Goal: Task Accomplishment & Management: Use online tool/utility

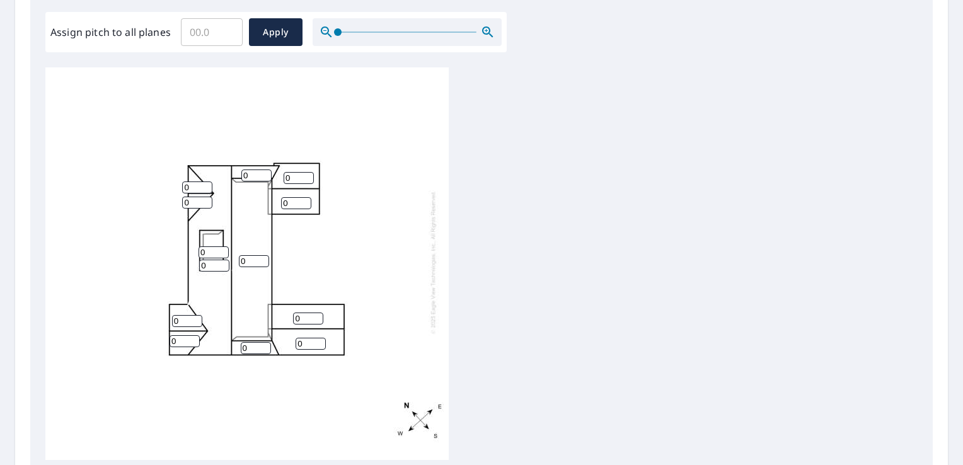
scroll to position [378, 0]
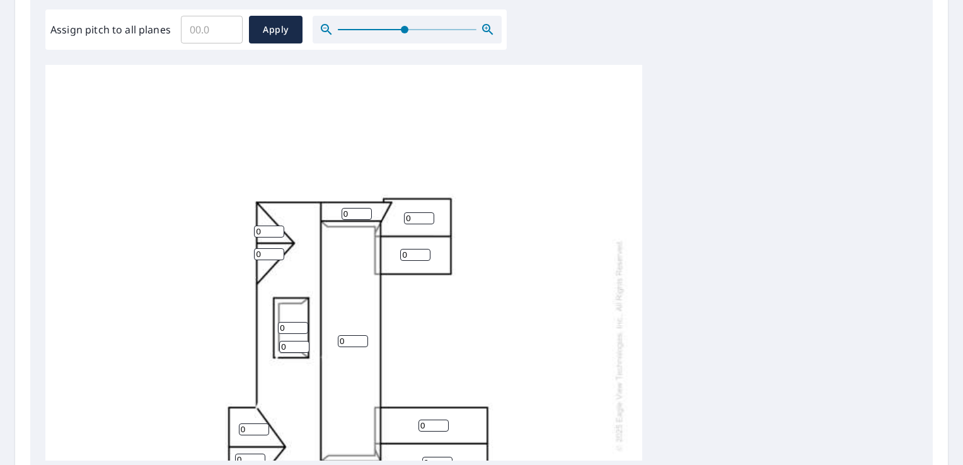
drag, startPoint x: 338, startPoint y: 33, endPoint x: 403, endPoint y: 34, distance: 65.6
click at [403, 33] on span at bounding box center [405, 30] width 8 height 8
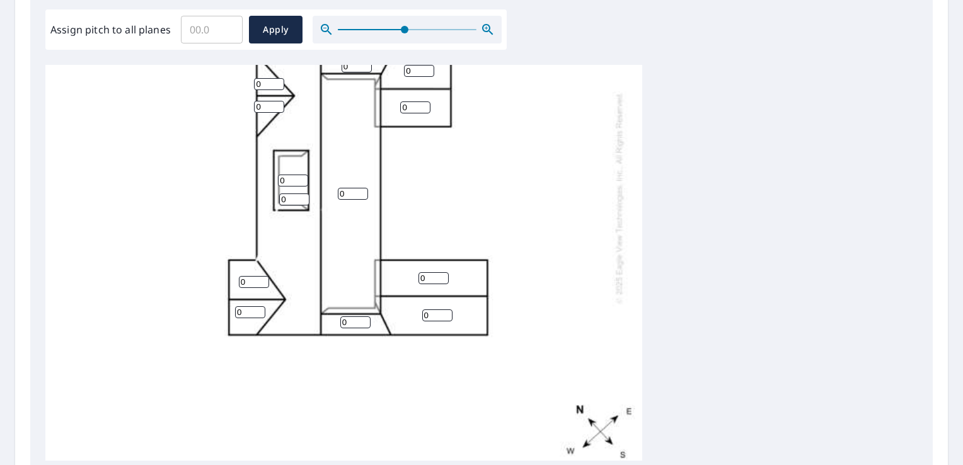
scroll to position [139, 0]
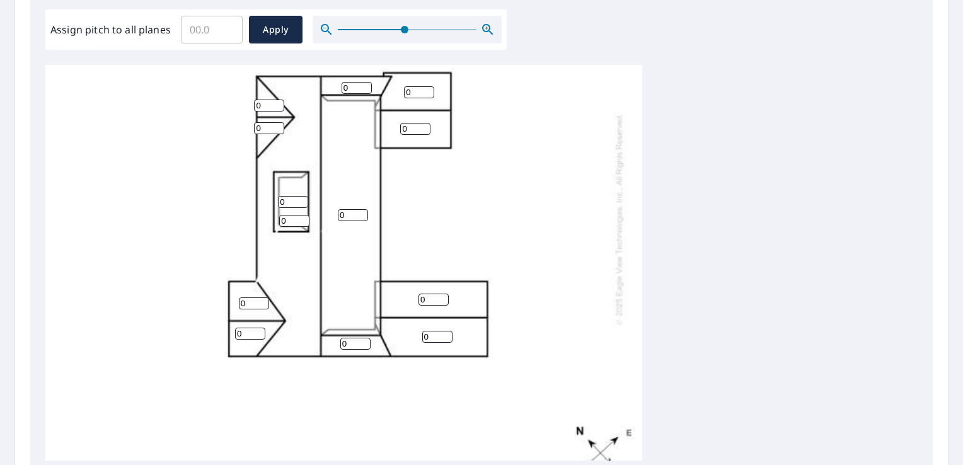
click at [350, 216] on input "0" at bounding box center [353, 215] width 30 height 12
click at [362, 219] on input "0" at bounding box center [353, 215] width 30 height 12
click at [365, 213] on input "1" at bounding box center [353, 215] width 30 height 12
click at [363, 213] on input "2" at bounding box center [353, 215] width 30 height 12
click at [363, 213] on input "3" at bounding box center [353, 215] width 30 height 12
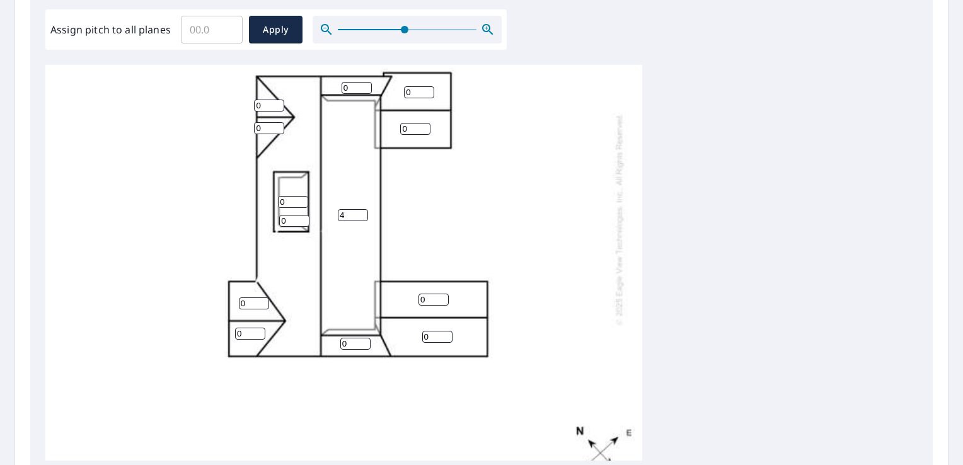
click at [363, 213] on input "4" at bounding box center [353, 215] width 30 height 12
click at [363, 213] on input "5" at bounding box center [353, 215] width 30 height 12
type input "6"
click at [363, 213] on input "6" at bounding box center [353, 215] width 30 height 12
click at [303, 200] on input "1" at bounding box center [293, 202] width 30 height 12
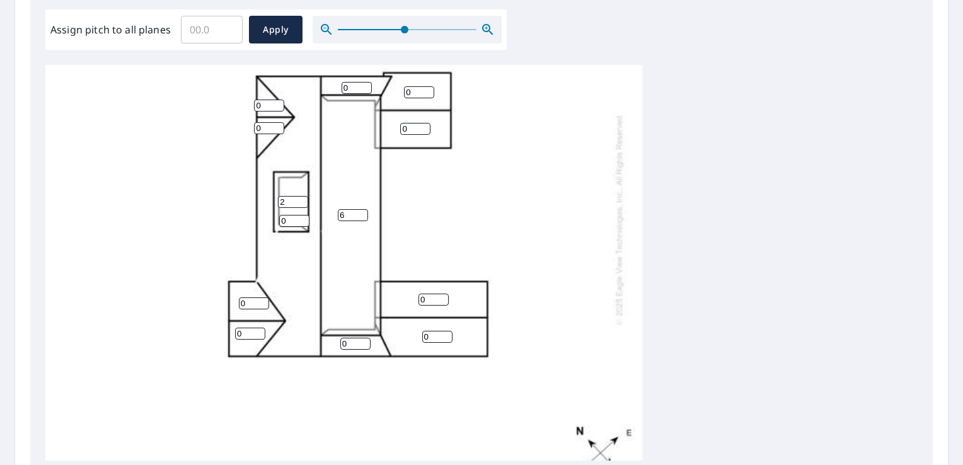
click at [301, 200] on input "2" at bounding box center [293, 202] width 30 height 12
click at [301, 200] on input "3" at bounding box center [293, 202] width 30 height 12
type input "4"
click at [301, 200] on input "4" at bounding box center [293, 202] width 30 height 12
click at [303, 221] on input "0" at bounding box center [294, 221] width 30 height 12
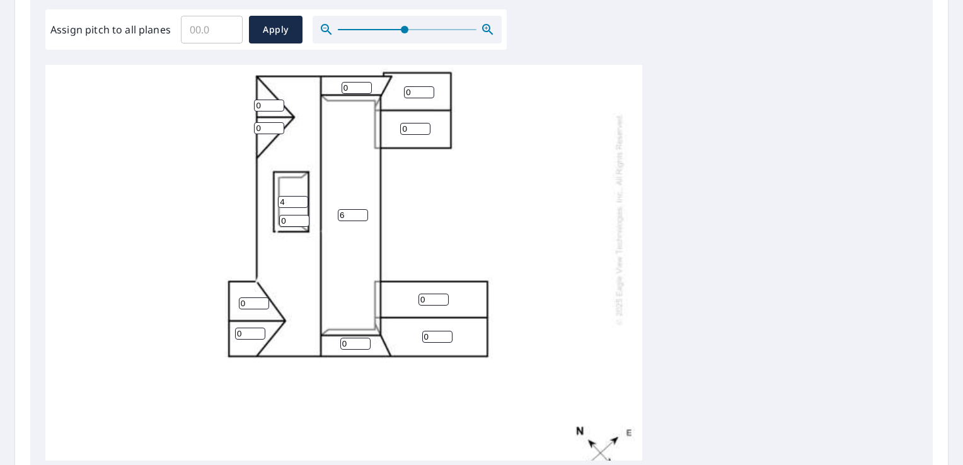
click at [303, 221] on input "0" at bounding box center [294, 221] width 30 height 12
click at [303, 219] on input "1" at bounding box center [294, 221] width 30 height 12
click at [303, 219] on input "2" at bounding box center [294, 221] width 30 height 12
click at [303, 219] on input "3" at bounding box center [294, 221] width 30 height 12
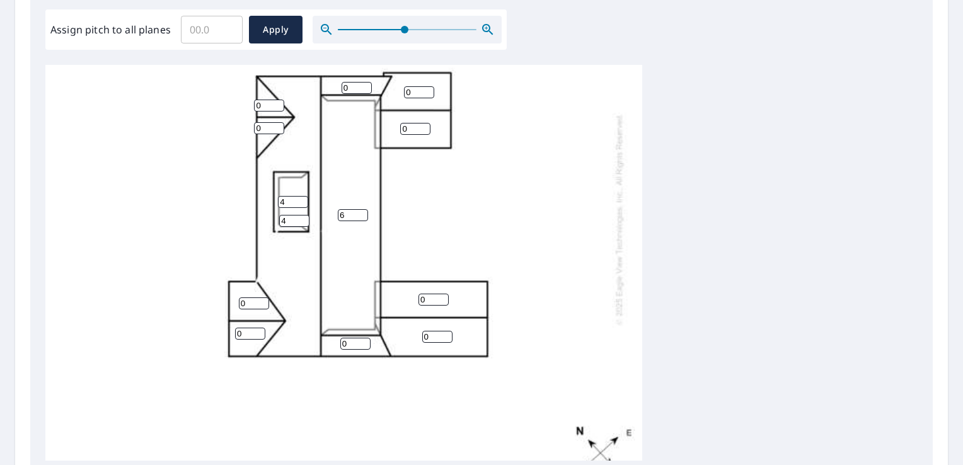
type input "4"
click at [303, 218] on input "4" at bounding box center [294, 221] width 30 height 12
click at [267, 130] on input "0" at bounding box center [269, 128] width 30 height 12
click at [277, 127] on input "1" at bounding box center [269, 128] width 30 height 12
click at [277, 127] on input "2" at bounding box center [269, 128] width 30 height 12
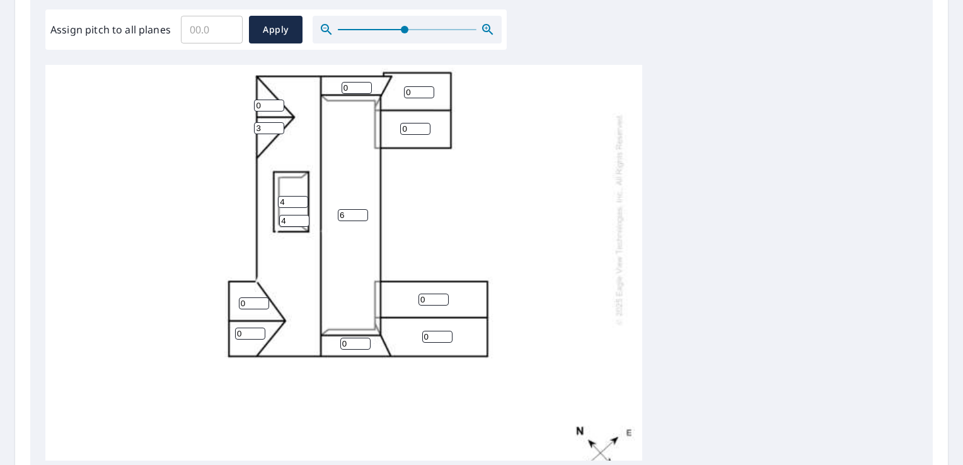
click at [277, 127] on input "3" at bounding box center [269, 128] width 30 height 12
click at [277, 127] on input "4" at bounding box center [269, 128] width 30 height 12
click at [277, 127] on input "5" at bounding box center [269, 128] width 30 height 12
click at [277, 127] on input "6" at bounding box center [269, 128] width 30 height 12
click at [277, 127] on input "7" at bounding box center [269, 128] width 30 height 12
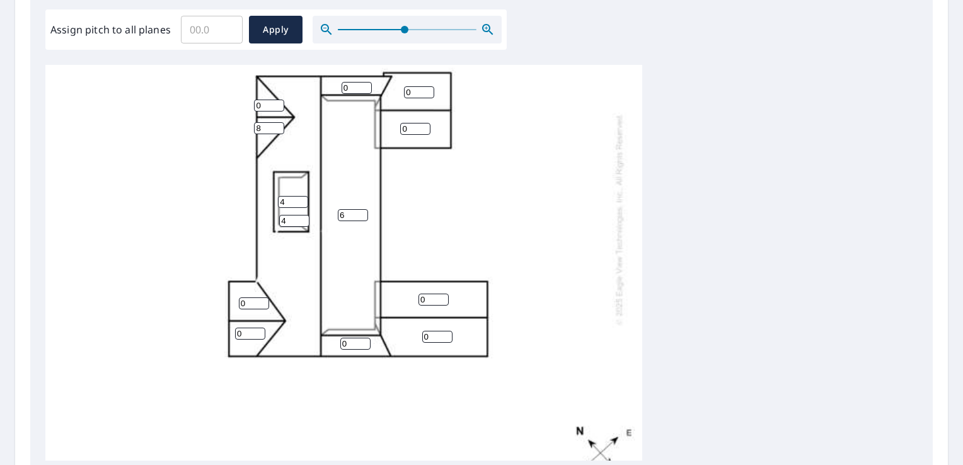
click at [277, 127] on input "8" at bounding box center [269, 128] width 30 height 12
click at [277, 127] on input "9" at bounding box center [269, 128] width 30 height 12
click at [279, 130] on input "10" at bounding box center [269, 128] width 30 height 12
click at [280, 130] on input "9" at bounding box center [269, 128] width 30 height 12
click at [279, 126] on input "10" at bounding box center [269, 128] width 30 height 12
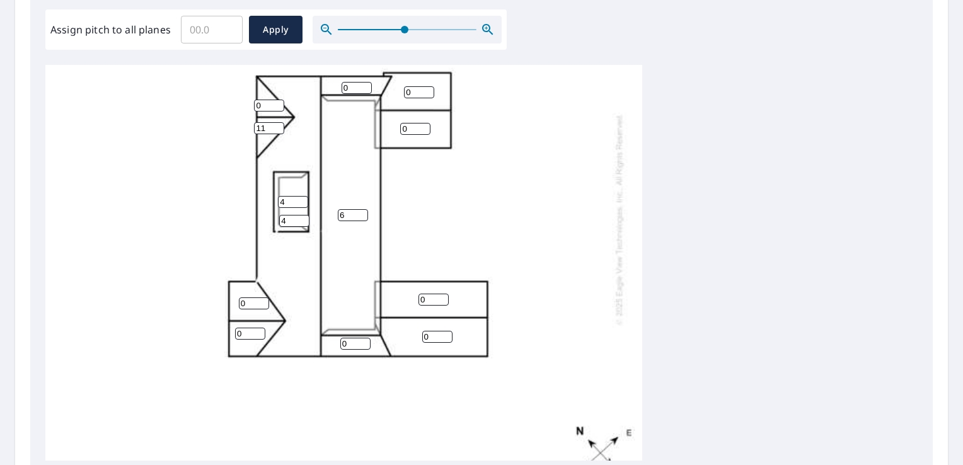
click at [279, 125] on input "11" at bounding box center [269, 128] width 30 height 12
type input "12"
click at [279, 125] on input "12" at bounding box center [269, 128] width 30 height 12
click at [277, 105] on input "1" at bounding box center [269, 106] width 30 height 12
click at [277, 105] on input "2" at bounding box center [269, 106] width 30 height 12
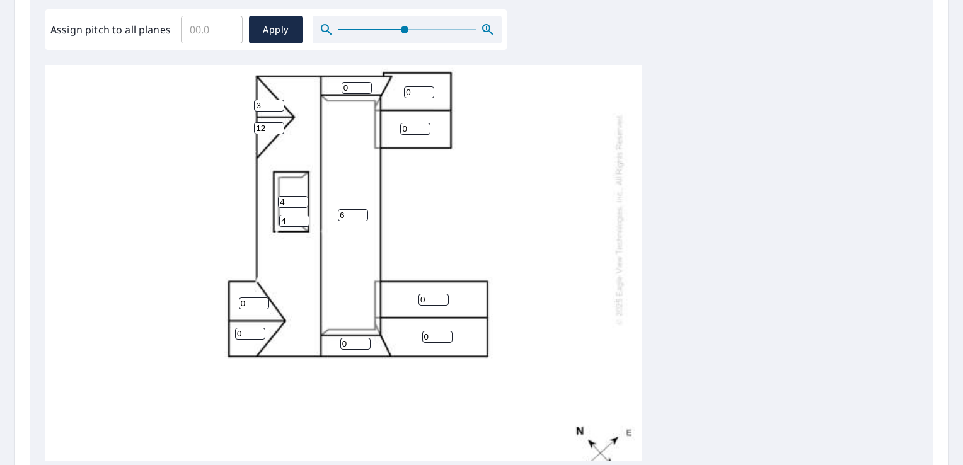
click at [277, 105] on input "3" at bounding box center [269, 106] width 30 height 12
click at [277, 105] on input "4" at bounding box center [269, 106] width 30 height 12
click at [277, 105] on input "5" at bounding box center [269, 106] width 30 height 12
click at [277, 105] on input "6" at bounding box center [269, 106] width 30 height 12
click at [277, 105] on input "7" at bounding box center [269, 106] width 30 height 12
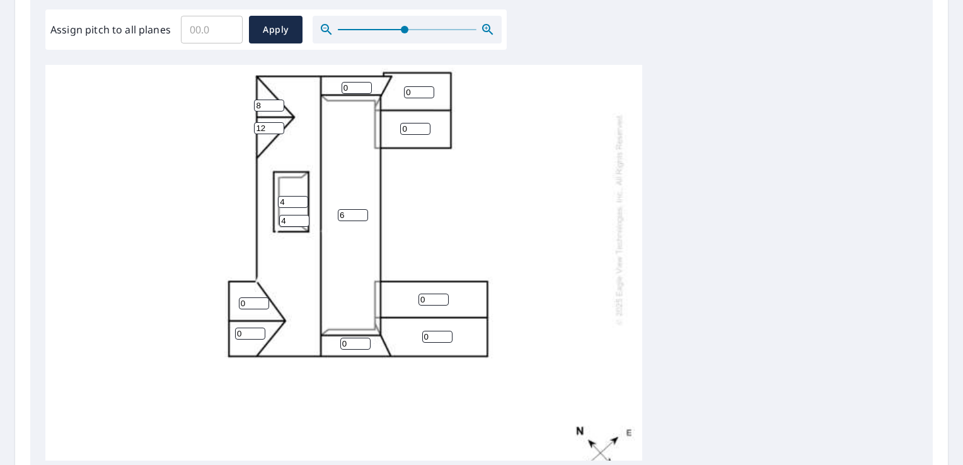
click at [277, 105] on input "8" at bounding box center [269, 106] width 30 height 12
click at [277, 105] on input "9" at bounding box center [269, 106] width 30 height 12
click at [277, 105] on input "36" at bounding box center [269, 106] width 30 height 12
click at [277, 110] on input "35" at bounding box center [269, 106] width 30 height 12
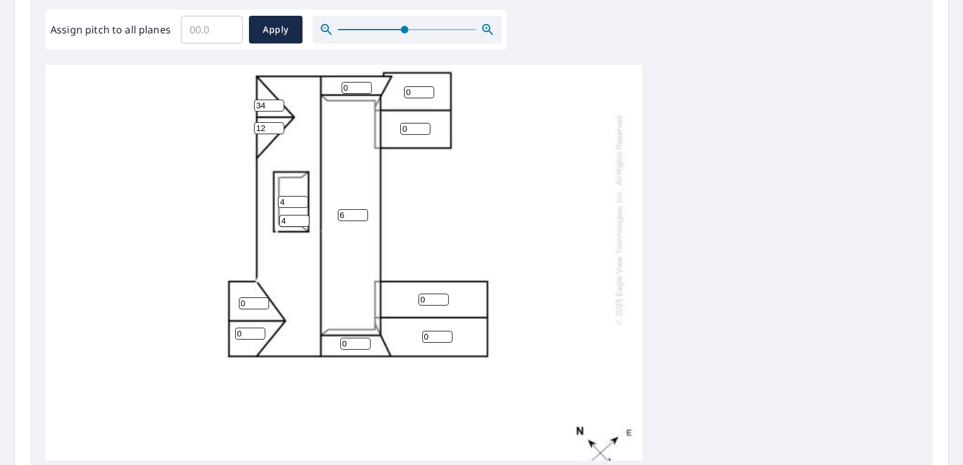
click at [277, 110] on input "34" at bounding box center [269, 106] width 30 height 12
click at [277, 110] on input "33" at bounding box center [269, 106] width 30 height 12
click at [277, 110] on input "32" at bounding box center [269, 106] width 30 height 12
click at [277, 110] on input "31" at bounding box center [269, 106] width 30 height 12
click at [277, 110] on input "30" at bounding box center [269, 106] width 30 height 12
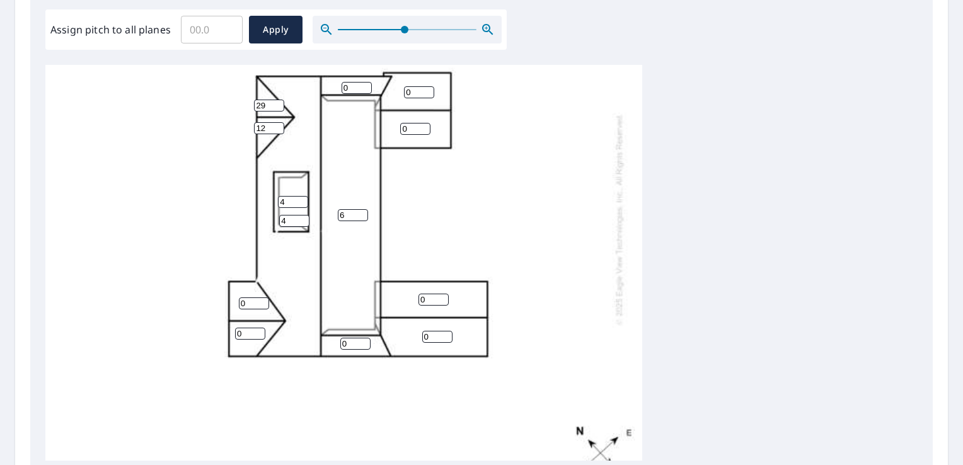
click at [277, 110] on input "29" at bounding box center [269, 106] width 30 height 12
click at [277, 110] on input "28" at bounding box center [269, 106] width 30 height 12
click at [277, 110] on input "27" at bounding box center [269, 106] width 30 height 12
click at [277, 110] on input "26" at bounding box center [269, 106] width 30 height 12
click at [277, 110] on input "25" at bounding box center [269, 106] width 30 height 12
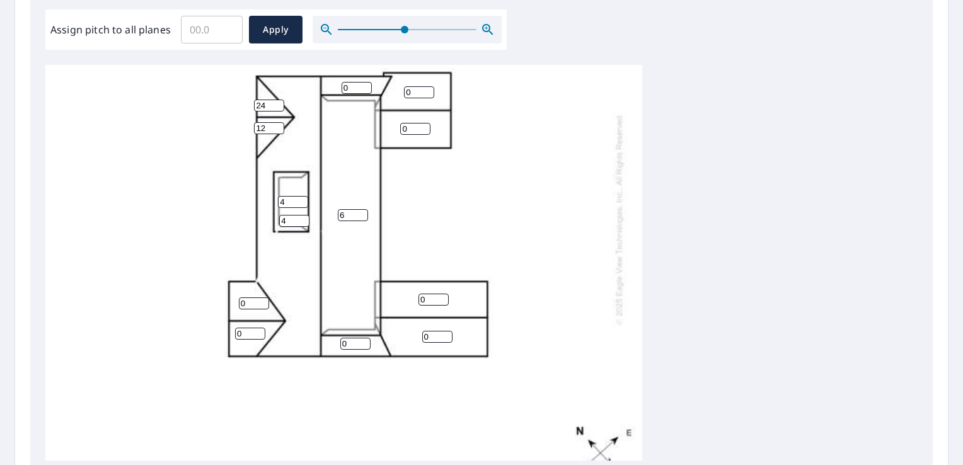
click at [277, 110] on input "24" at bounding box center [269, 106] width 30 height 12
click at [277, 110] on input "23" at bounding box center [269, 106] width 30 height 12
click at [277, 110] on input "14" at bounding box center [269, 106] width 30 height 12
click at [277, 110] on input "13" at bounding box center [269, 106] width 30 height 12
type input "12"
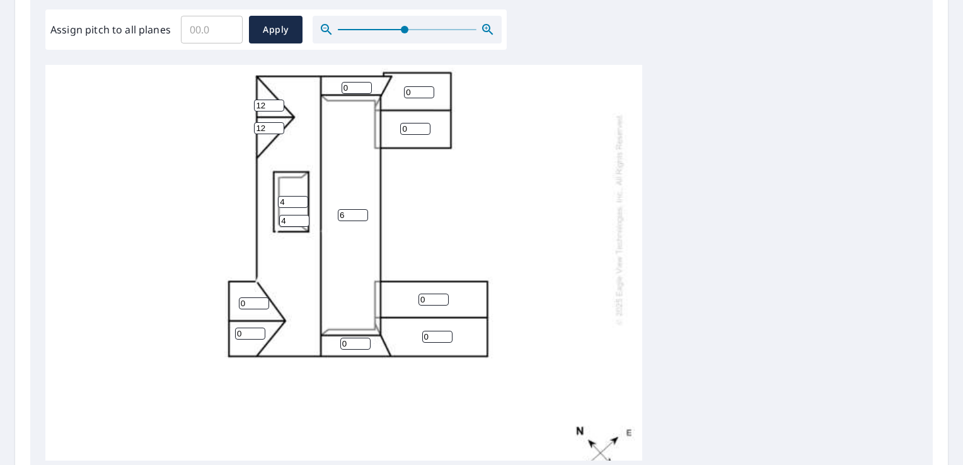
click at [277, 110] on input "12" at bounding box center [269, 106] width 30 height 12
click at [302, 197] on input "15" at bounding box center [293, 202] width 30 height 12
click at [303, 202] on input "14" at bounding box center [293, 202] width 30 height 12
click at [303, 202] on input "13" at bounding box center [293, 202] width 30 height 12
type input "12"
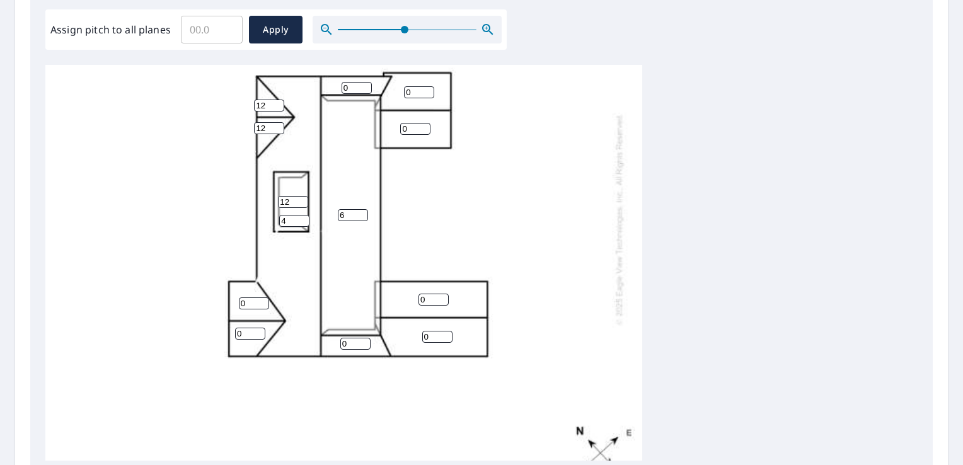
click at [303, 202] on input "12" at bounding box center [293, 202] width 30 height 12
type input "12"
click at [305, 218] on input "12" at bounding box center [294, 221] width 30 height 12
click at [264, 301] on input "8" at bounding box center [254, 303] width 30 height 12
click at [261, 302] on input "9" at bounding box center [254, 303] width 30 height 12
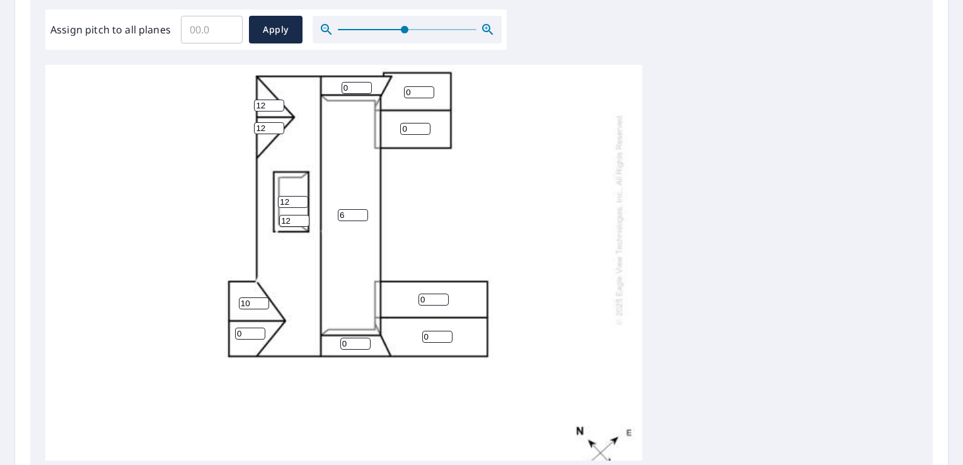
click at [261, 301] on input "10" at bounding box center [254, 303] width 30 height 12
click at [261, 301] on input "11" at bounding box center [254, 303] width 30 height 12
type input "12"
click at [261, 301] on input "12" at bounding box center [254, 303] width 30 height 12
click at [260, 329] on input "10" at bounding box center [250, 334] width 30 height 12
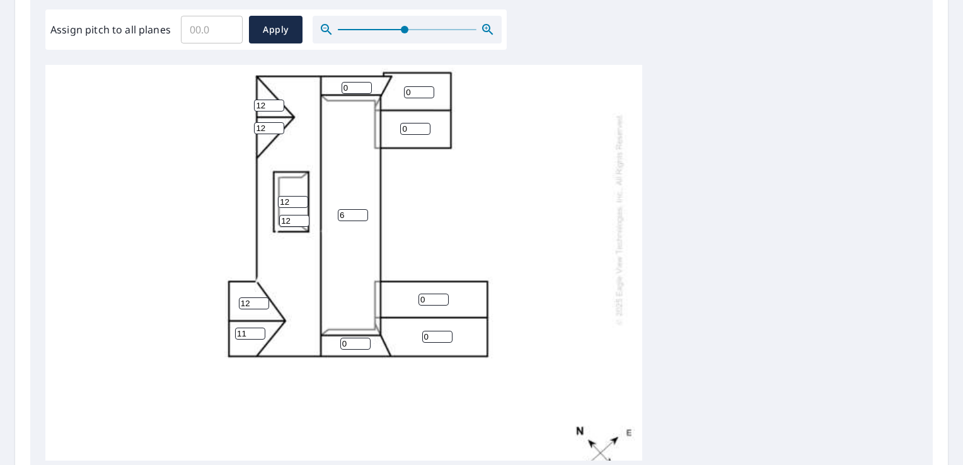
click at [260, 329] on input "11" at bounding box center [250, 334] width 30 height 12
type input "12"
click at [260, 328] on input "12" at bounding box center [250, 334] width 30 height 12
type input "6"
click at [363, 86] on input "6" at bounding box center [357, 88] width 30 height 12
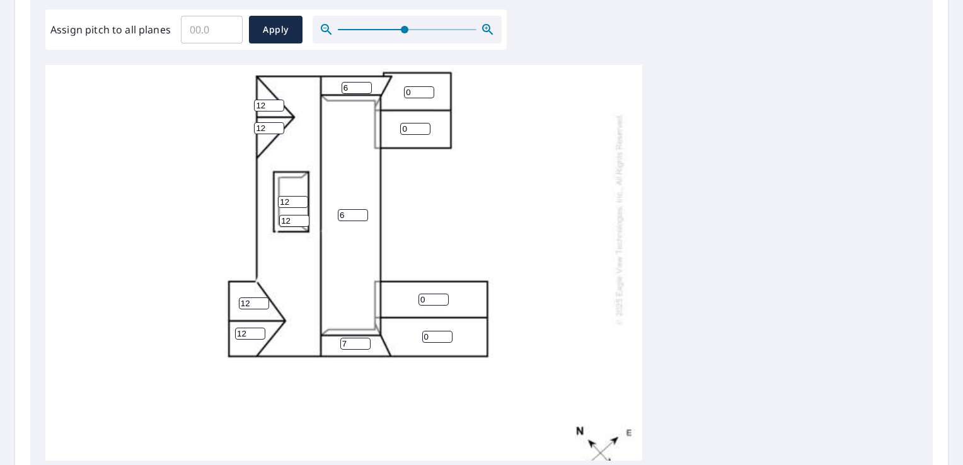
click at [361, 338] on input "7" at bounding box center [355, 344] width 30 height 12
type input "6"
click at [362, 347] on input "6" at bounding box center [355, 344] width 30 height 12
click at [441, 296] on input "1" at bounding box center [434, 300] width 30 height 12
click at [441, 296] on input "2" at bounding box center [434, 300] width 30 height 12
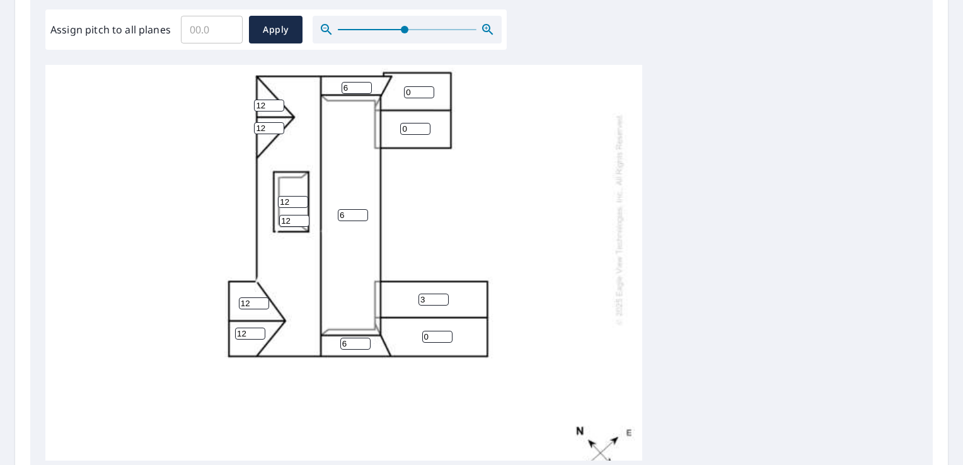
click at [441, 296] on input "3" at bounding box center [434, 300] width 30 height 12
click at [441, 296] on input "4" at bounding box center [434, 300] width 30 height 12
click at [441, 296] on input "5" at bounding box center [434, 300] width 30 height 12
type input "6"
click at [441, 296] on input "6" at bounding box center [434, 300] width 30 height 12
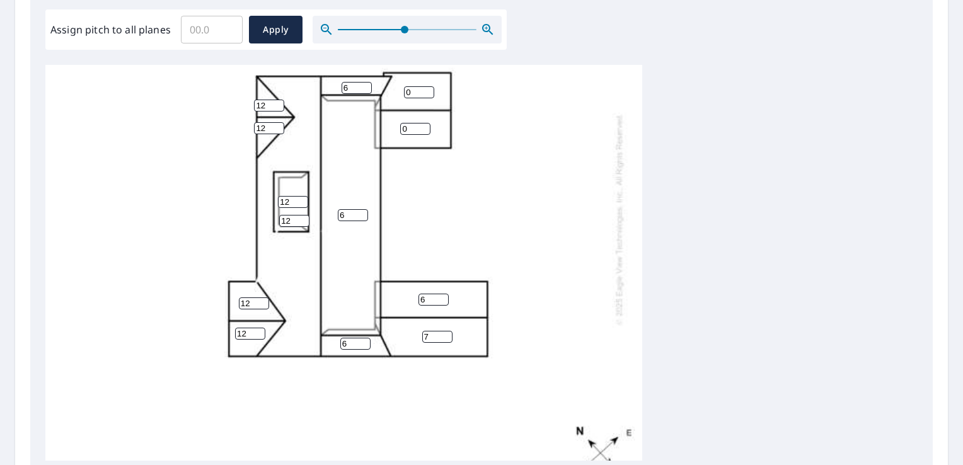
click at [447, 334] on input "7" at bounding box center [437, 337] width 30 height 12
type input "6"
click at [446, 338] on input "6" at bounding box center [437, 337] width 30 height 12
click at [425, 129] on input "7" at bounding box center [415, 129] width 30 height 12
type input "6"
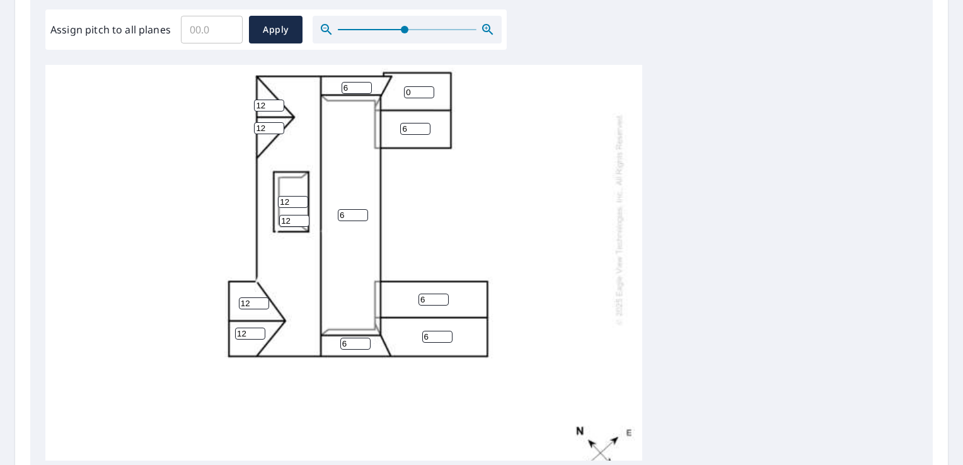
click at [425, 132] on input "6" at bounding box center [415, 129] width 30 height 12
type input "6"
click at [429, 88] on input "6" at bounding box center [419, 92] width 30 height 12
click at [277, 37] on button "Apply" at bounding box center [276, 30] width 54 height 28
click at [282, 37] on button "Apply" at bounding box center [276, 30] width 54 height 28
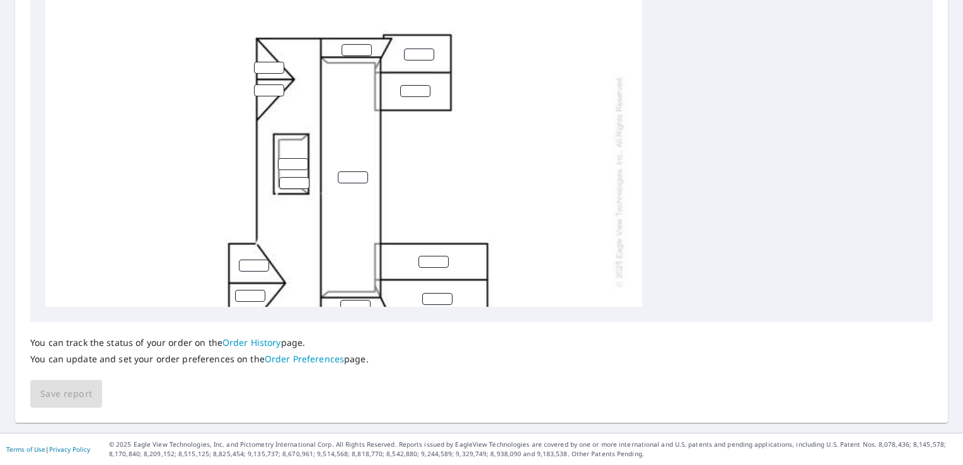
scroll to position [13, 0]
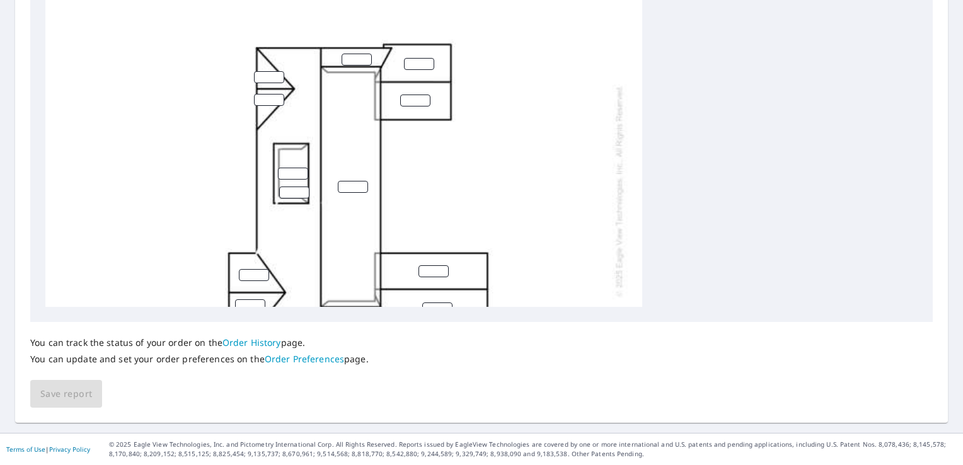
click at [343, 182] on input "number" at bounding box center [353, 187] width 30 height 12
type input "6"
click at [361, 183] on input "6" at bounding box center [353, 187] width 30 height 12
click at [364, 61] on input "0" at bounding box center [357, 60] width 30 height 12
type input "6"
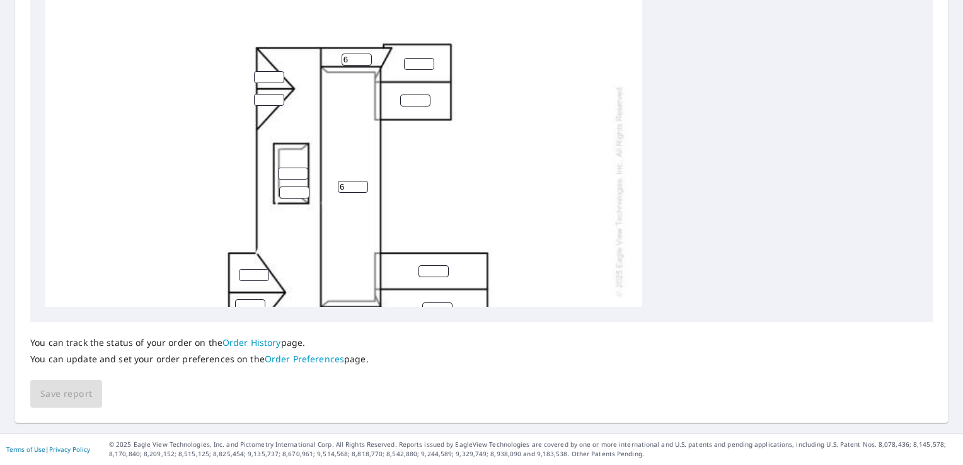
click at [365, 57] on input "6" at bounding box center [357, 60] width 30 height 12
type input "6"
click at [426, 61] on input "6" at bounding box center [419, 64] width 30 height 12
click at [424, 98] on input "7" at bounding box center [415, 101] width 30 height 12
type input "6"
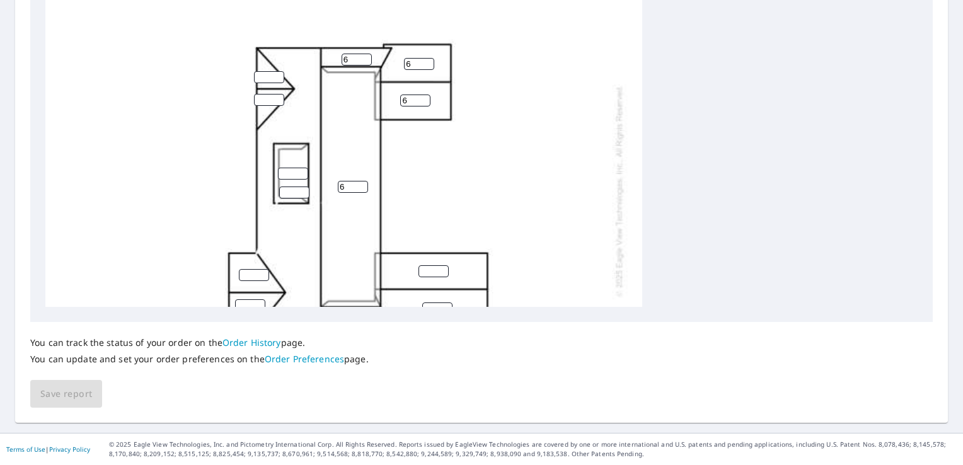
click at [424, 101] on input "6" at bounding box center [415, 101] width 30 height 12
type input "6"
click at [441, 268] on input "6" at bounding box center [434, 271] width 30 height 12
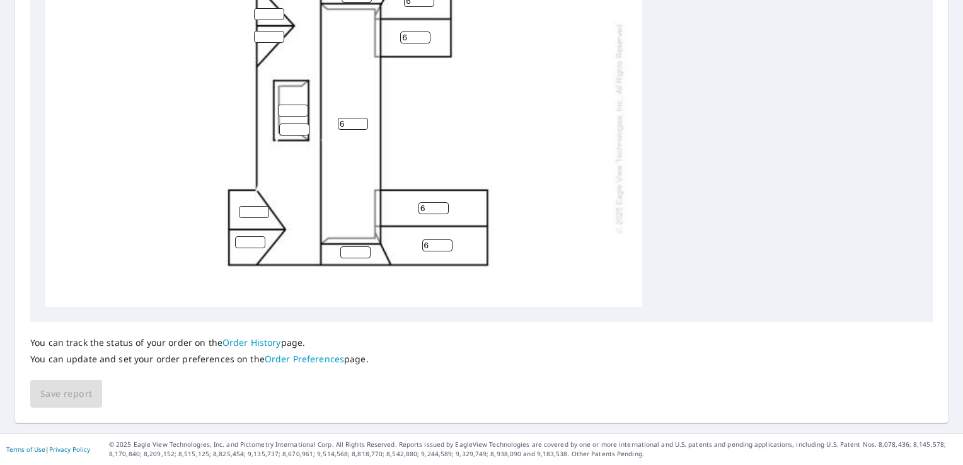
type input "6"
click at [444, 243] on input "6" at bounding box center [437, 246] width 30 height 12
click at [364, 249] on input "5" at bounding box center [355, 252] width 30 height 12
type input "6"
click at [364, 249] on input "6" at bounding box center [355, 252] width 30 height 12
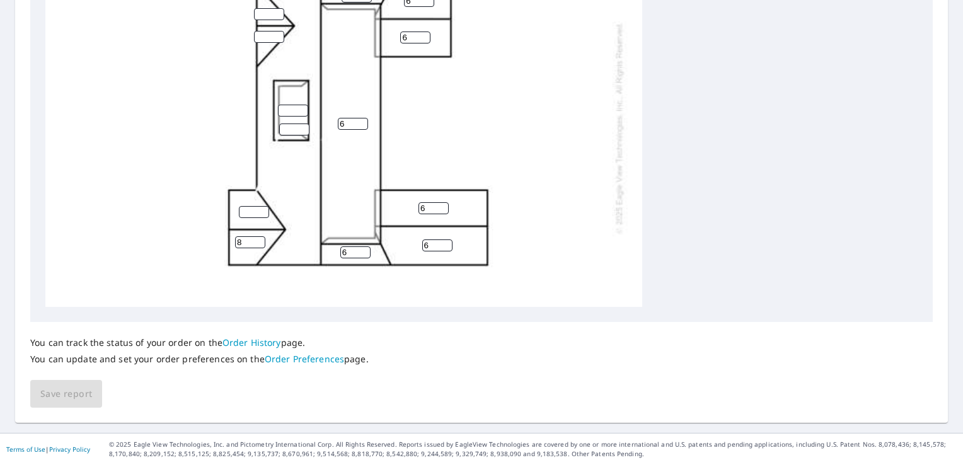
click at [260, 238] on input "8" at bounding box center [250, 242] width 30 height 12
click at [260, 238] on input "9" at bounding box center [250, 242] width 30 height 12
click at [260, 238] on input "10" at bounding box center [250, 242] width 30 height 12
click at [260, 238] on input "11" at bounding box center [250, 242] width 30 height 12
type input "12"
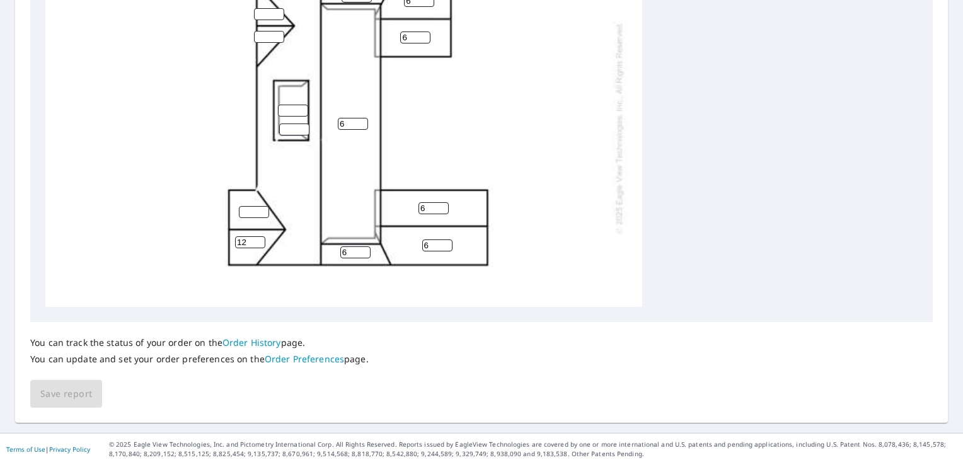
click at [260, 238] on input "12" at bounding box center [250, 242] width 30 height 12
click at [264, 208] on input "8" at bounding box center [254, 212] width 30 height 12
click at [264, 208] on input "9" at bounding box center [254, 212] width 30 height 12
click at [264, 208] on input "10" at bounding box center [254, 212] width 30 height 12
click at [264, 208] on input "11" at bounding box center [254, 212] width 30 height 12
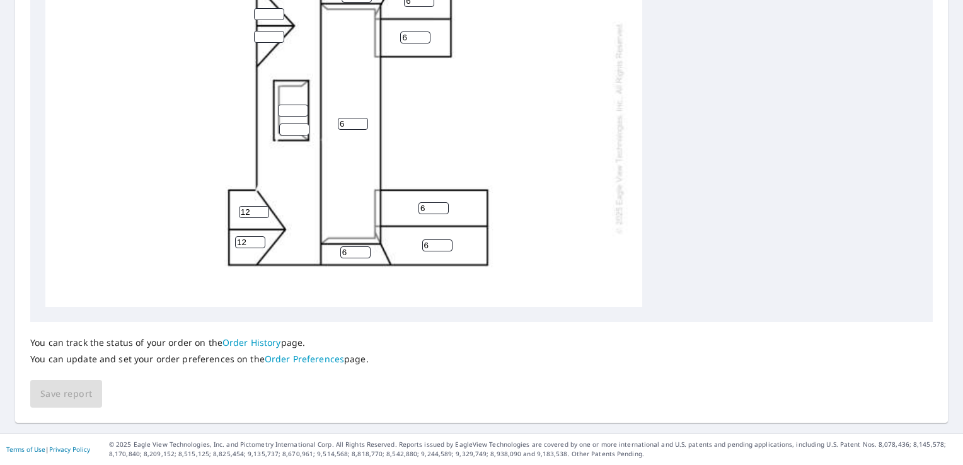
type input "12"
click at [264, 208] on input "12" at bounding box center [254, 212] width 30 height 12
click at [301, 127] on input "9" at bounding box center [294, 130] width 30 height 12
click at [301, 127] on input "10" at bounding box center [294, 130] width 30 height 12
click at [301, 127] on input "11" at bounding box center [294, 130] width 30 height 12
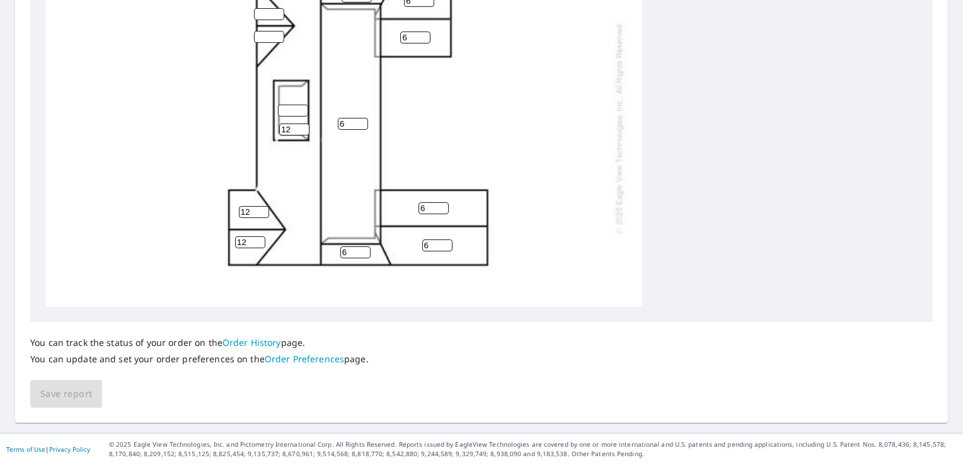
type input "12"
click at [301, 127] on input "12" at bounding box center [294, 130] width 30 height 12
click at [304, 108] on input "9" at bounding box center [293, 111] width 30 height 12
click at [304, 108] on input "10" at bounding box center [293, 111] width 30 height 12
click at [304, 108] on input "11" at bounding box center [293, 111] width 30 height 12
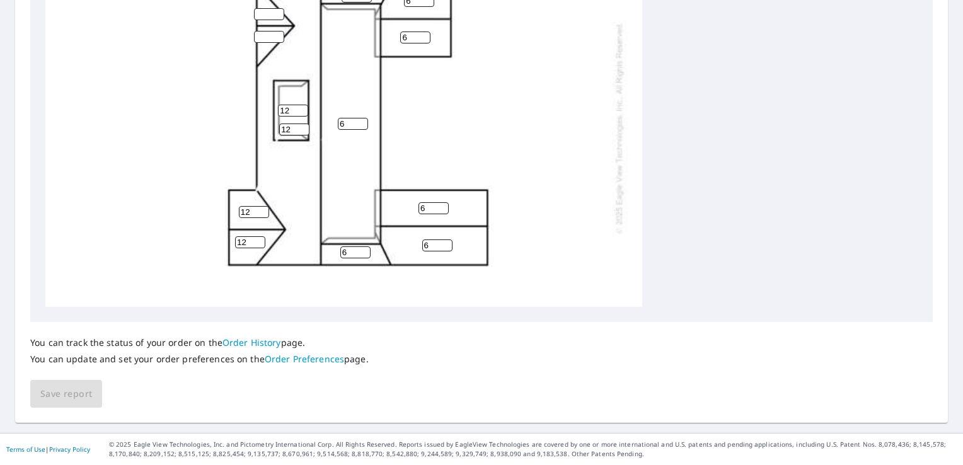
type input "12"
click at [304, 108] on input "12" at bounding box center [293, 111] width 30 height 12
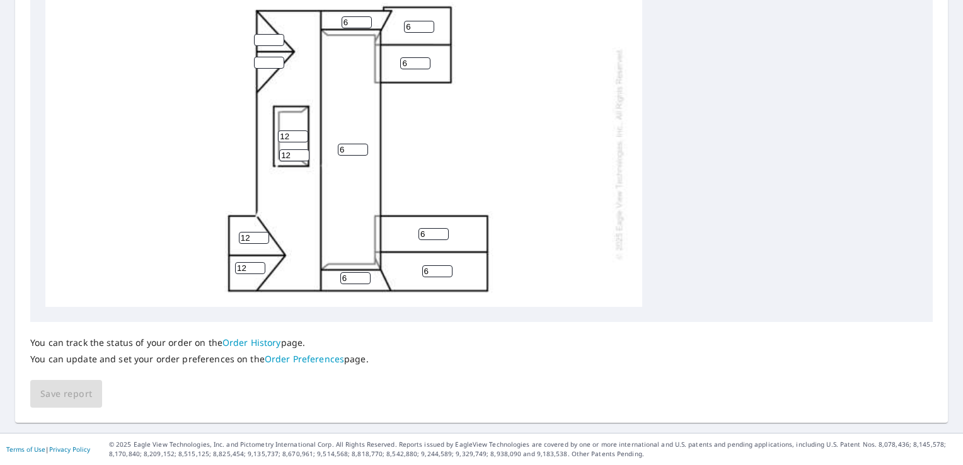
scroll to position [13, 0]
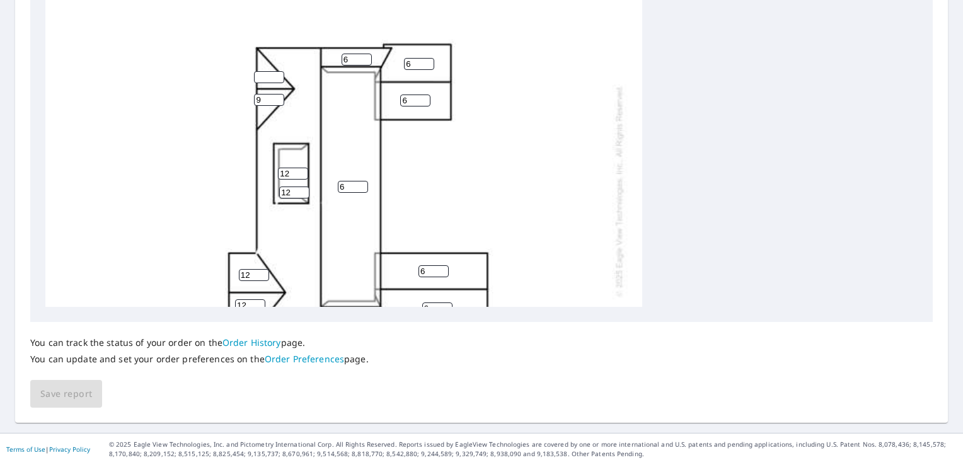
click at [281, 96] on input "9" at bounding box center [269, 100] width 30 height 12
click at [281, 96] on input "10" at bounding box center [269, 100] width 30 height 12
click at [281, 96] on input "11" at bounding box center [269, 100] width 30 height 12
type input "12"
click at [281, 96] on input "12" at bounding box center [269, 100] width 30 height 12
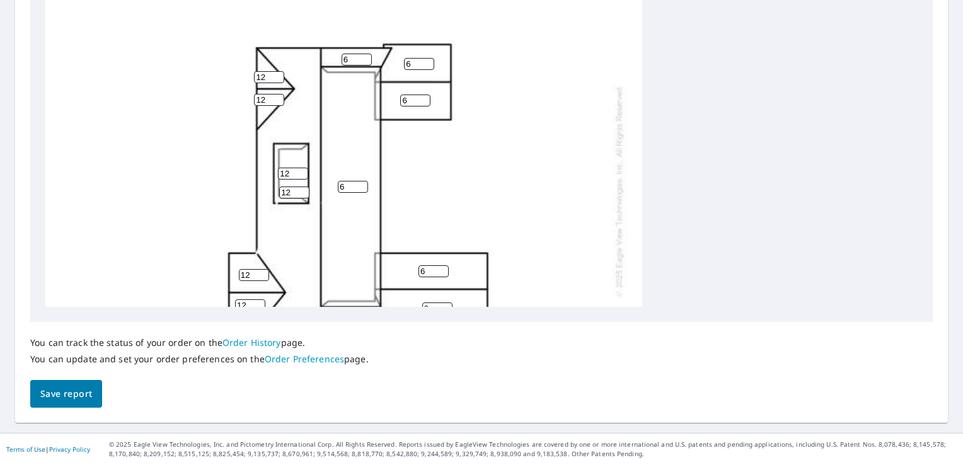
type input "12"
click at [279, 74] on input "12" at bounding box center [269, 77] width 30 height 12
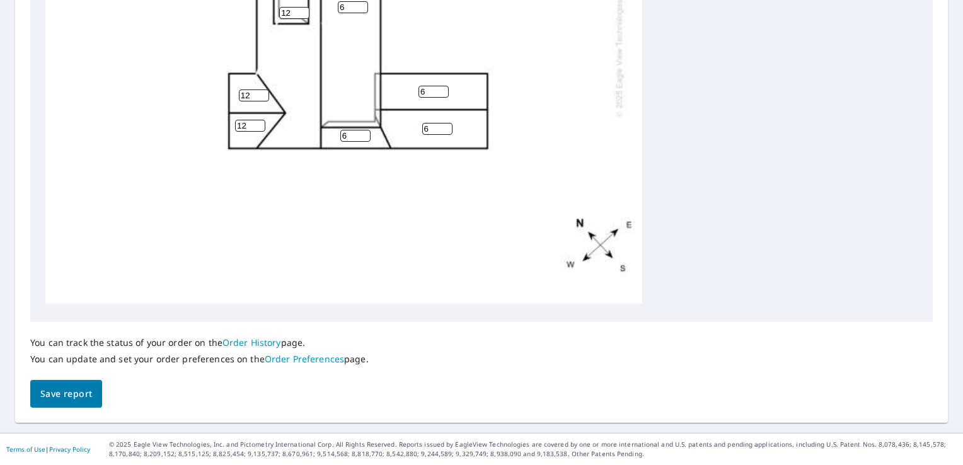
scroll to position [202, 0]
click at [72, 389] on span "Save report" at bounding box center [66, 394] width 52 height 16
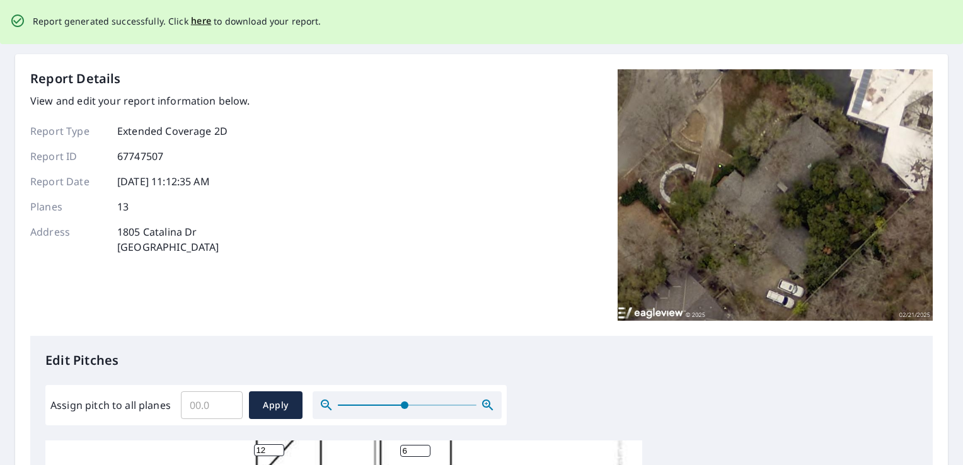
scroll to position [0, 0]
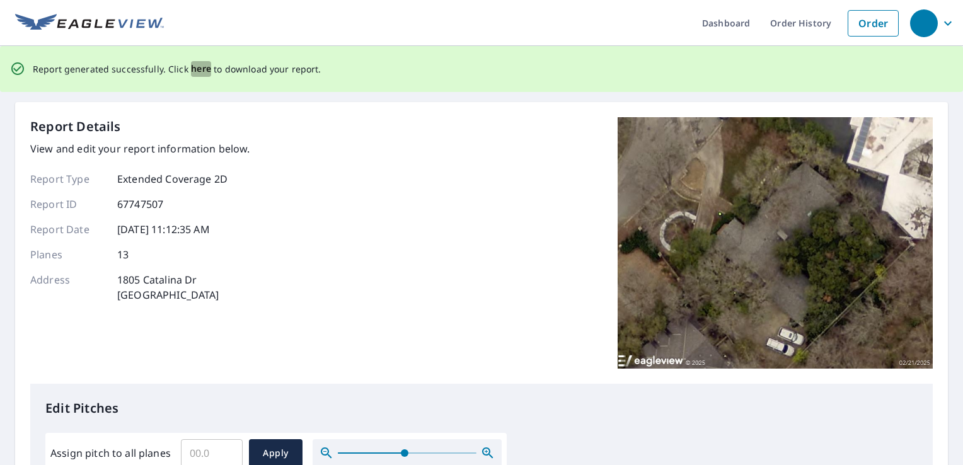
click at [192, 68] on span "here" at bounding box center [201, 69] width 21 height 16
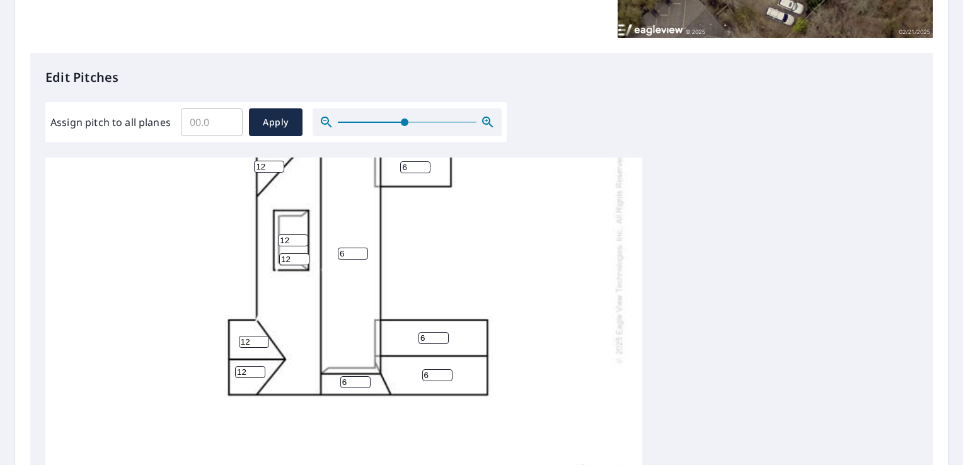
scroll to position [315, 0]
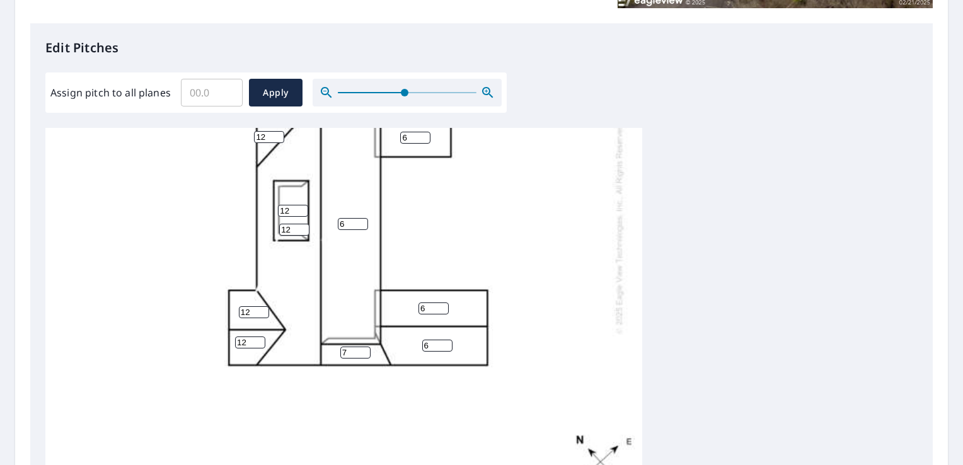
click at [364, 347] on input "7" at bounding box center [355, 353] width 30 height 12
click at [364, 347] on input "8" at bounding box center [355, 353] width 30 height 12
click at [364, 347] on input "9" at bounding box center [355, 353] width 30 height 12
click at [364, 347] on input "10" at bounding box center [355, 353] width 30 height 12
click at [364, 347] on input "11" at bounding box center [355, 353] width 30 height 12
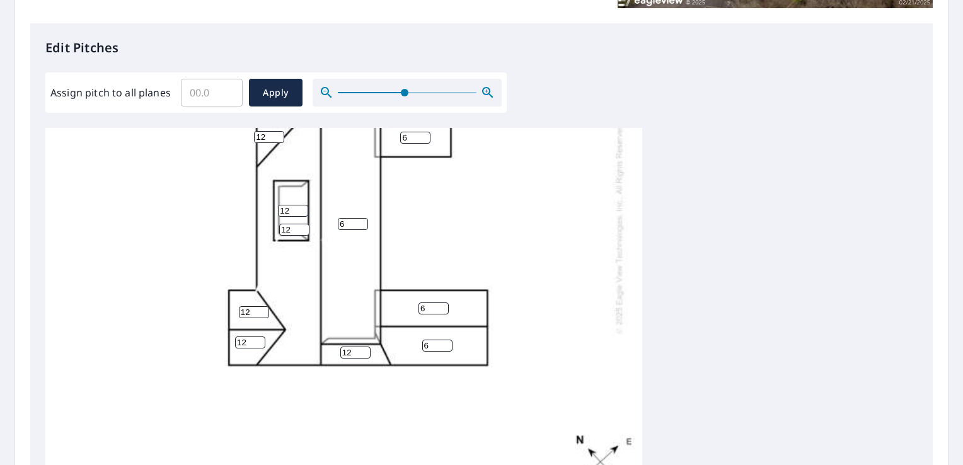
type input "12"
click at [364, 347] on input "12" at bounding box center [355, 353] width 30 height 12
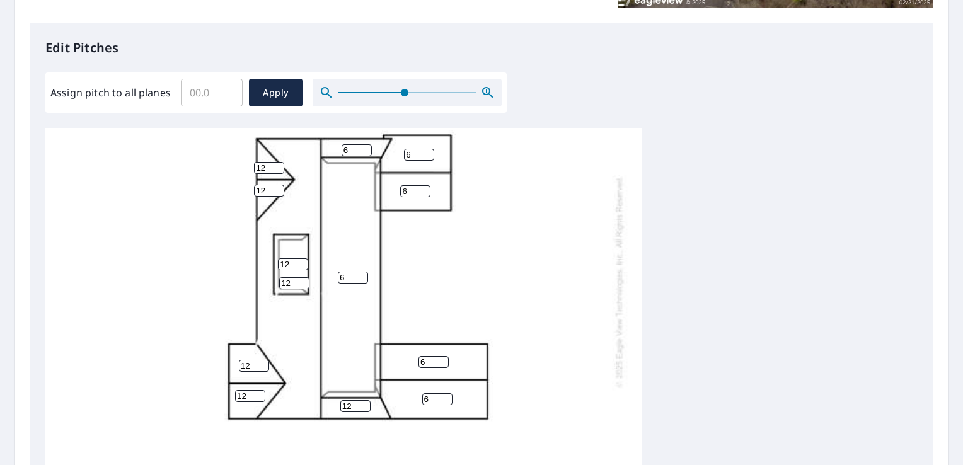
scroll to position [13, 0]
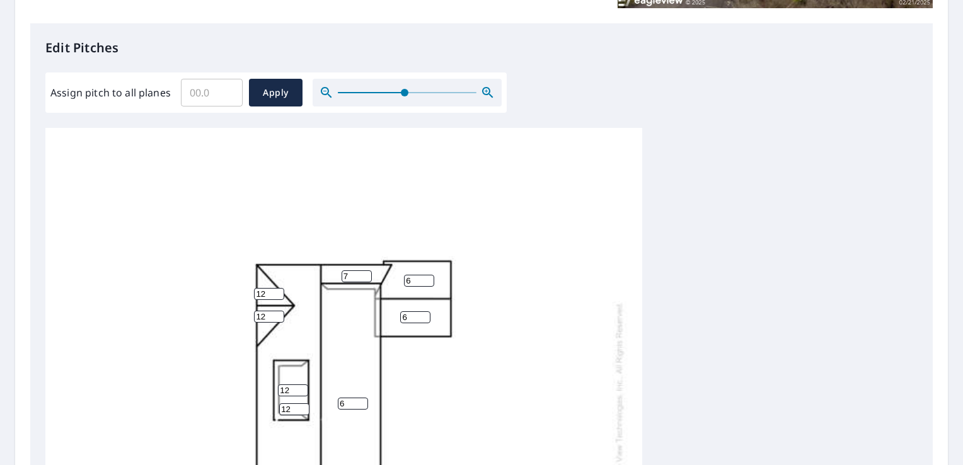
click at [367, 274] on input "7" at bounding box center [357, 276] width 30 height 12
click at [367, 274] on input "8" at bounding box center [357, 276] width 30 height 12
click at [366, 274] on input "9" at bounding box center [357, 276] width 30 height 12
click at [366, 274] on input "10" at bounding box center [357, 276] width 30 height 12
click at [366, 274] on input "11" at bounding box center [357, 276] width 30 height 12
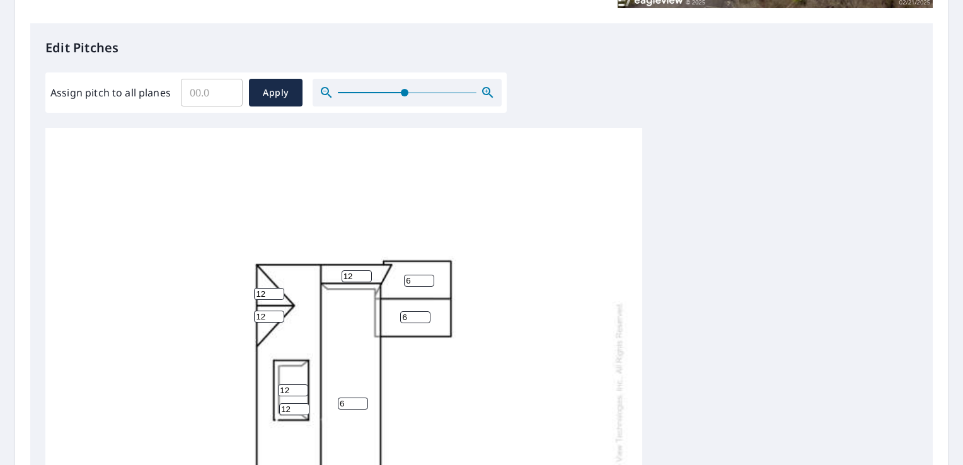
type input "12"
click at [366, 274] on input "12" at bounding box center [357, 276] width 30 height 12
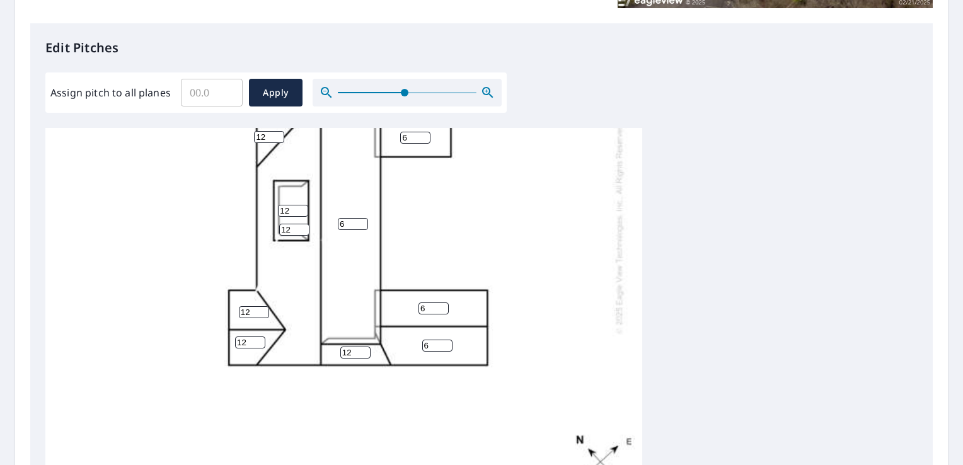
scroll to position [202, 0]
click at [443, 340] on input "7" at bounding box center [437, 346] width 30 height 12
type input "8"
click at [443, 340] on input "8" at bounding box center [437, 346] width 30 height 12
click at [441, 303] on input "7" at bounding box center [434, 309] width 30 height 12
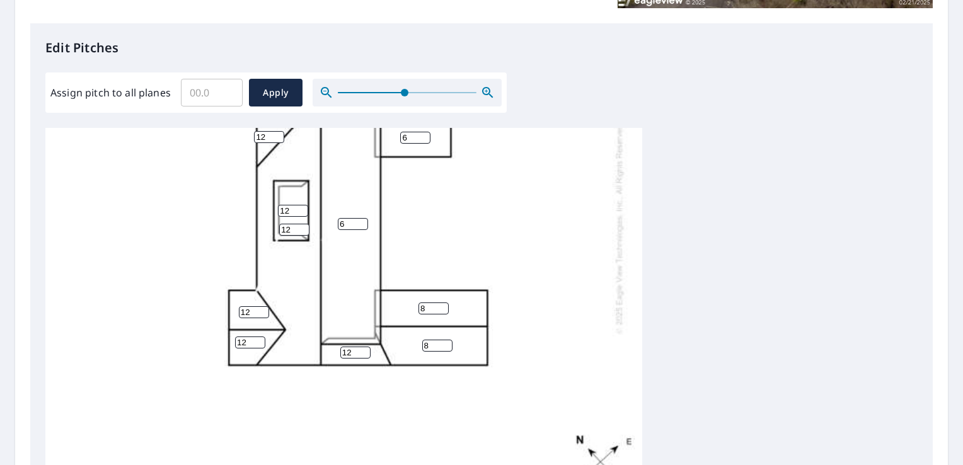
type input "8"
click at [442, 303] on input "8" at bounding box center [434, 309] width 30 height 12
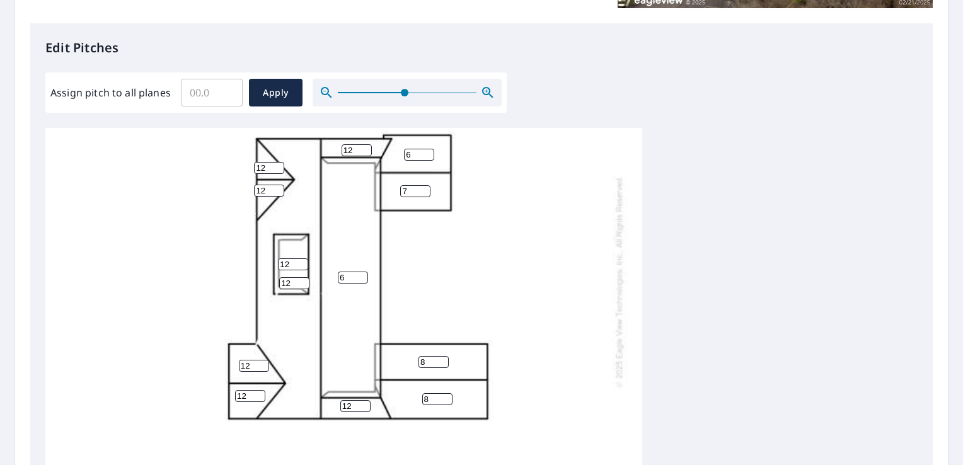
click at [425, 190] on input "7" at bounding box center [415, 191] width 30 height 12
type input "8"
click at [425, 190] on input "8" at bounding box center [415, 191] width 30 height 12
click at [429, 152] on input "7" at bounding box center [419, 155] width 30 height 12
type input "8"
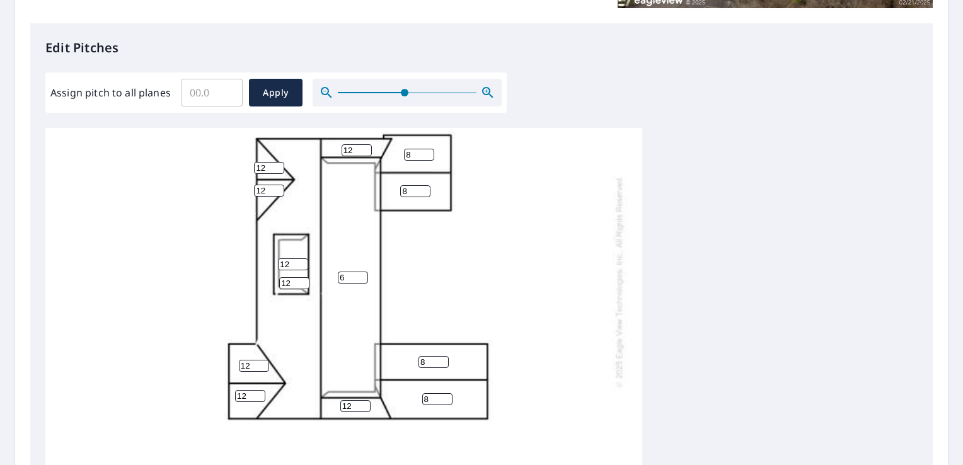
click at [429, 152] on input "8" at bounding box center [419, 155] width 30 height 12
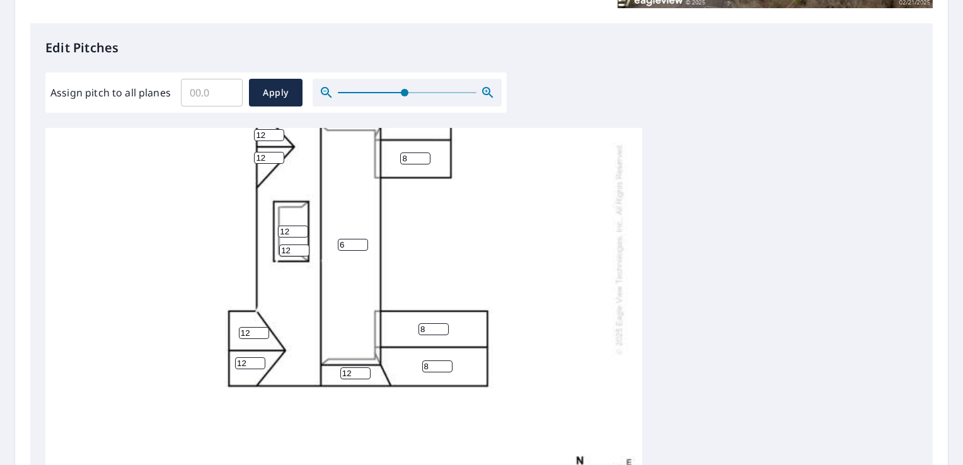
scroll to position [202, 0]
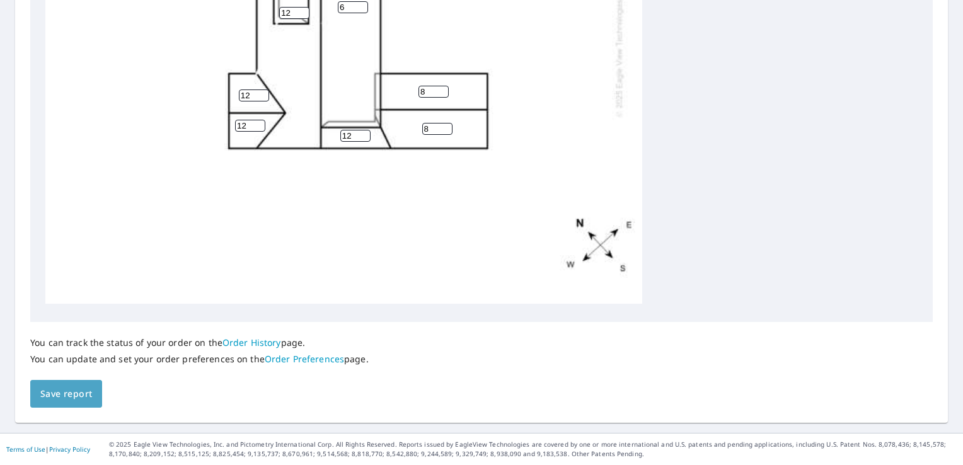
click at [69, 387] on span "Save report" at bounding box center [66, 394] width 52 height 16
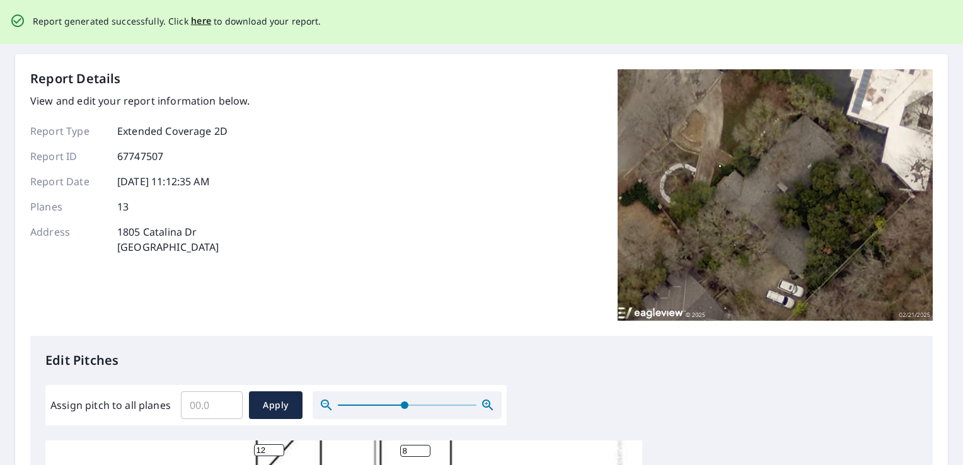
scroll to position [0, 0]
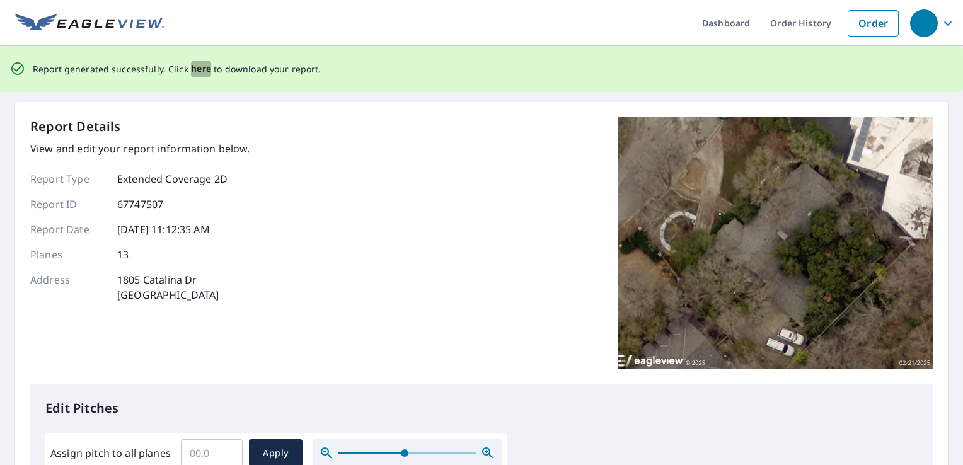
click at [196, 69] on span "here" at bounding box center [201, 69] width 21 height 16
